Goal: Task Accomplishment & Management: Manage account settings

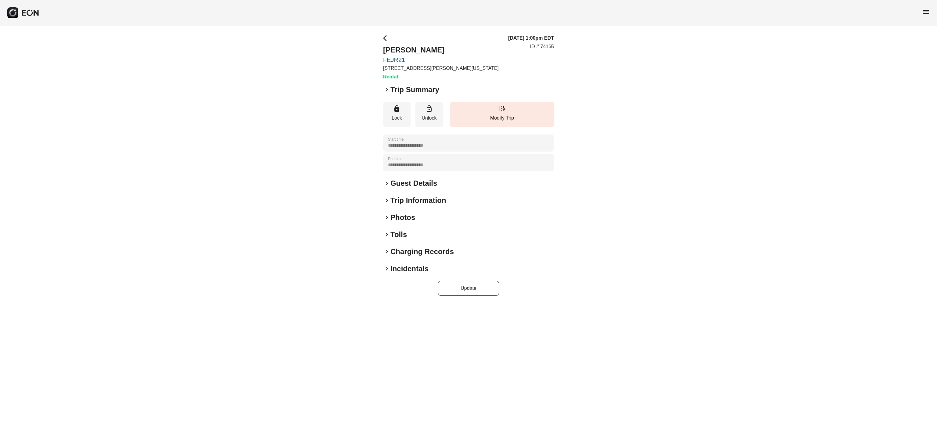
click at [405, 217] on h2 "Photos" at bounding box center [403, 218] width 25 height 10
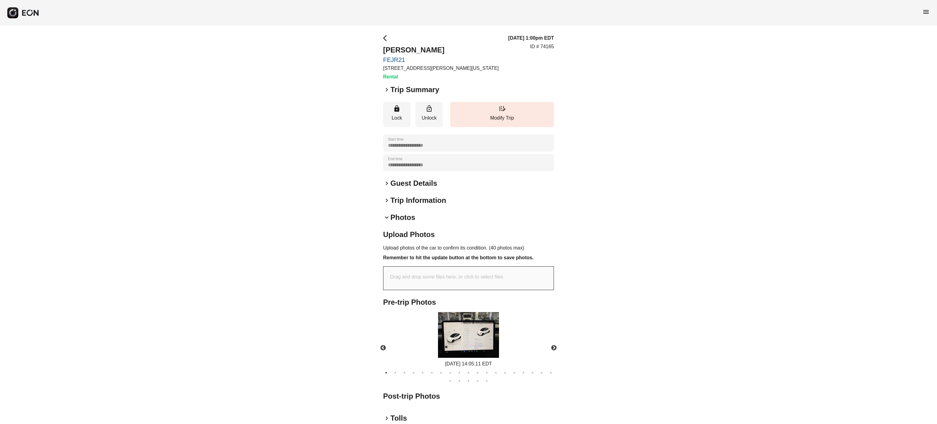
click at [405, 217] on h2 "Photos" at bounding box center [403, 218] width 25 height 10
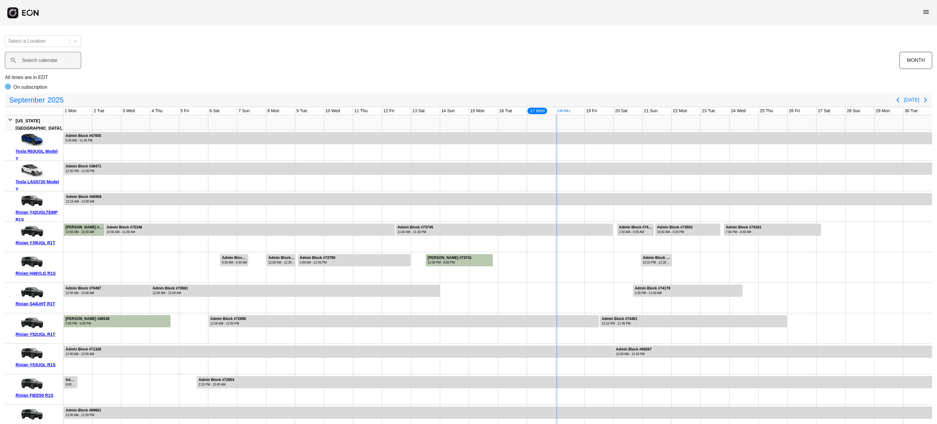
click at [540, 62] on div "Search calendar" at bounding box center [452, 60] width 895 height 17
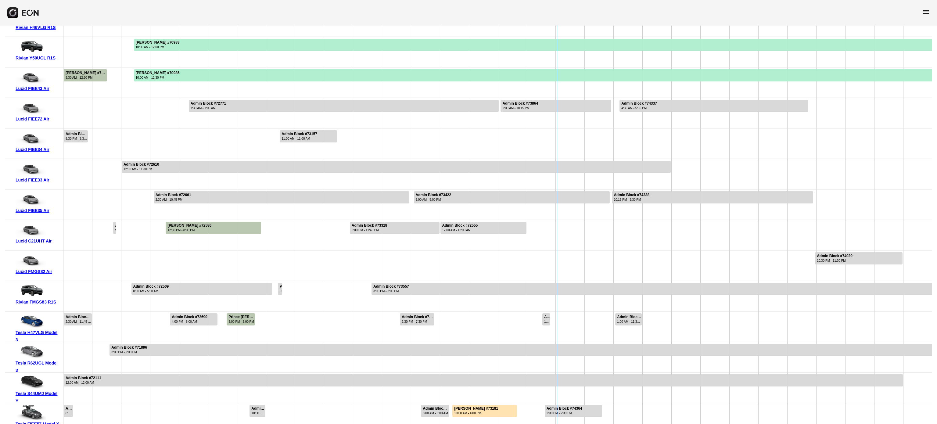
scroll to position [322, 0]
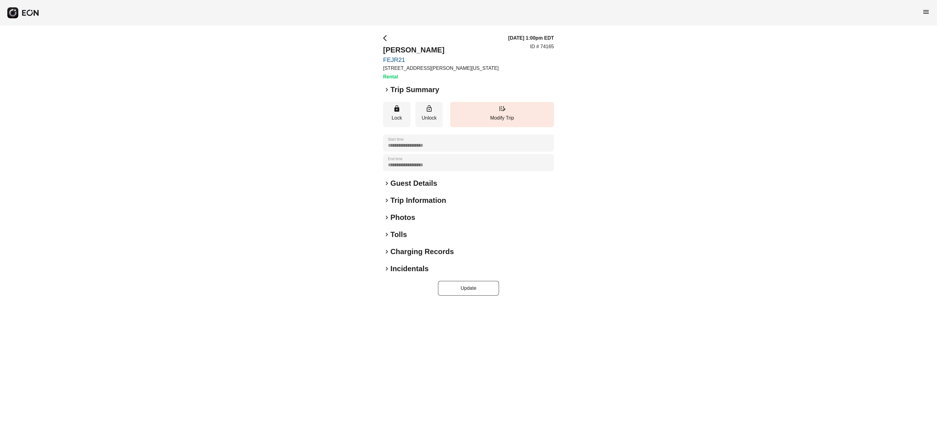
click at [389, 217] on span "keyboard_arrow_right" at bounding box center [386, 217] width 7 height 7
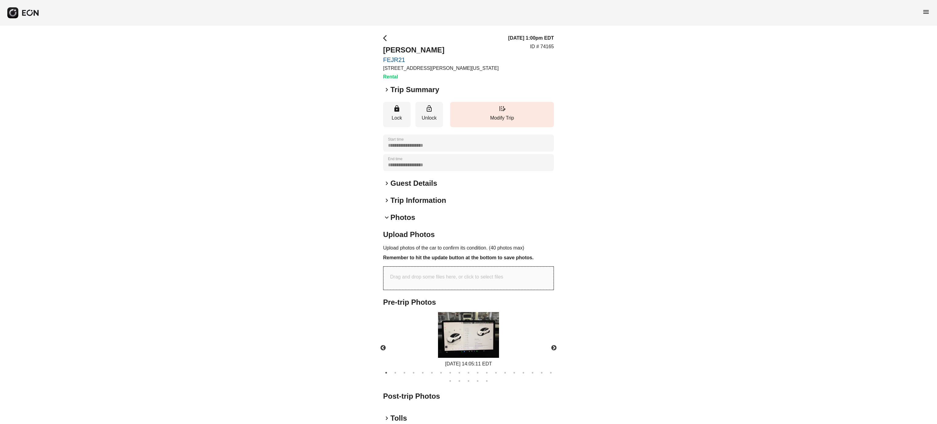
click at [389, 217] on span "keyboard_arrow_down" at bounding box center [386, 217] width 7 height 7
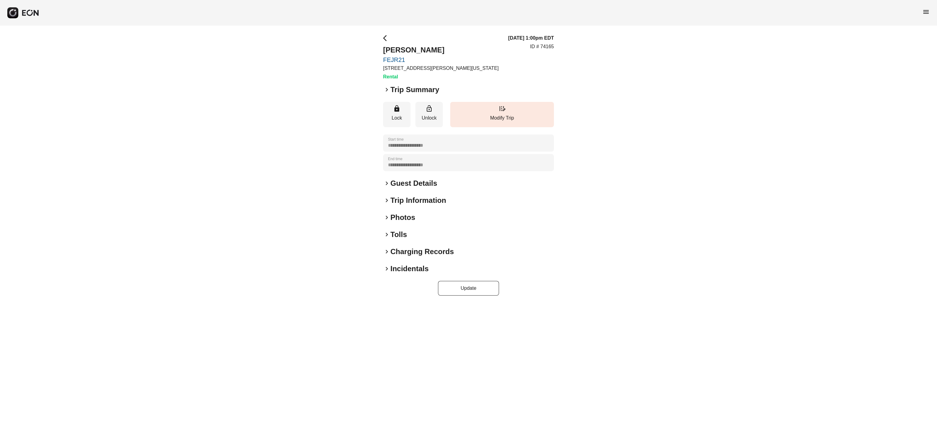
click at [406, 221] on h2 "Photos" at bounding box center [403, 218] width 25 height 10
